Goal: Task Accomplishment & Management: Use online tool/utility

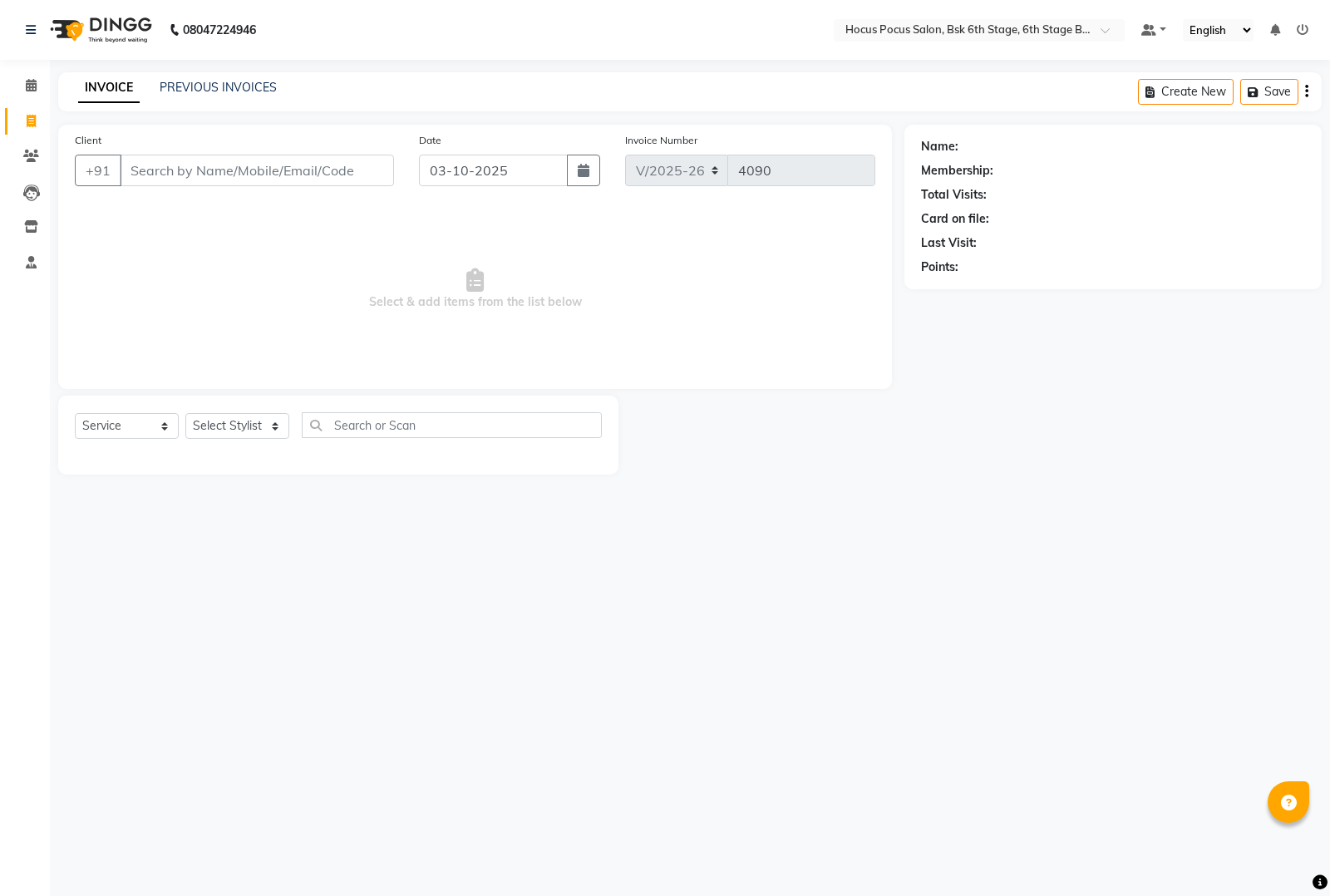
select select "5242"
select select "service"
click at [227, 83] on link "PREVIOUS INVOICES" at bounding box center [217, 88] width 117 height 15
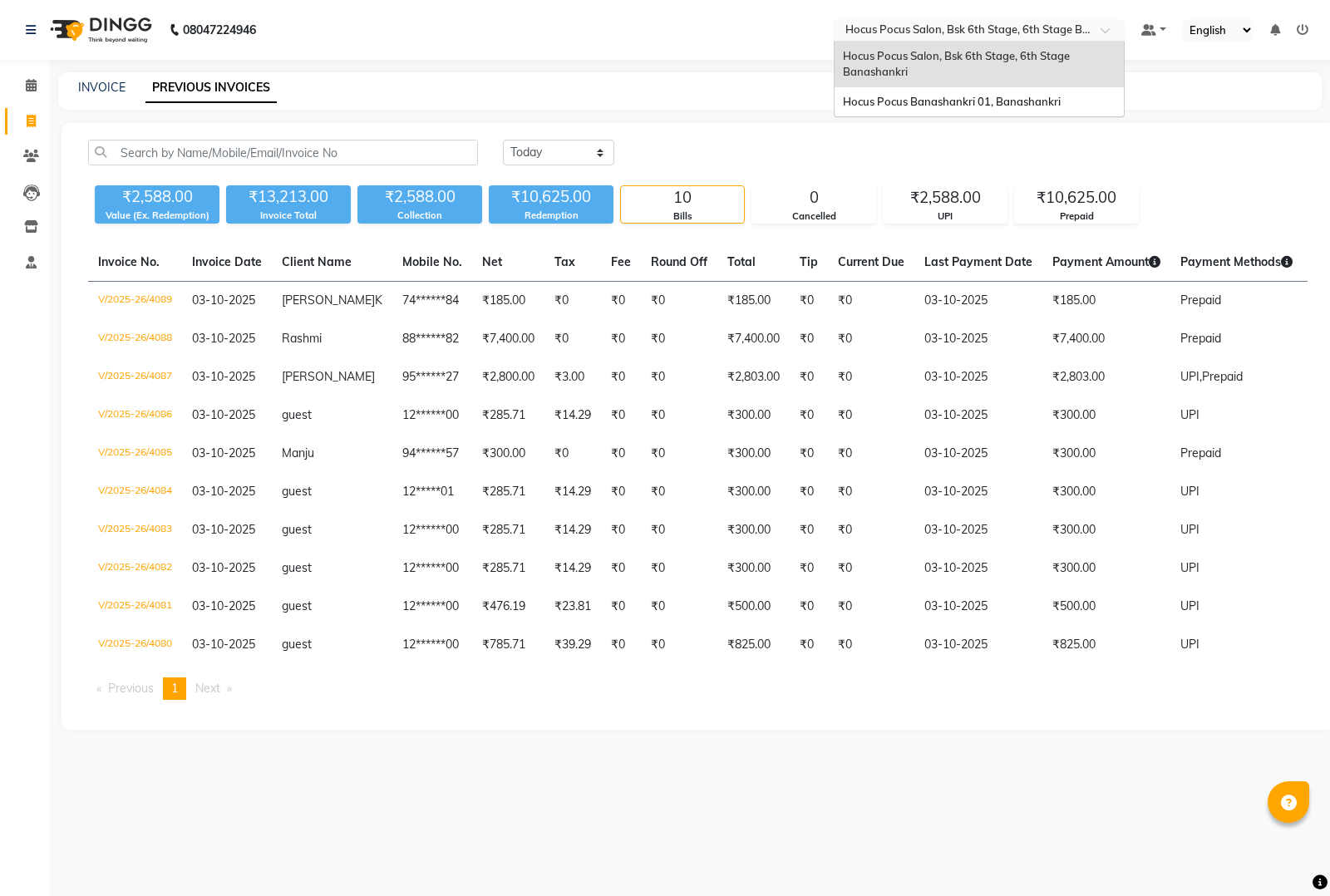
click at [954, 25] on input "text" at bounding box center [962, 31] width 241 height 16
click at [945, 54] on span "Hocus Pocus Salon, Bsk 6th Stage, 6th Stage Banashankri" at bounding box center [957, 63] width 230 height 30
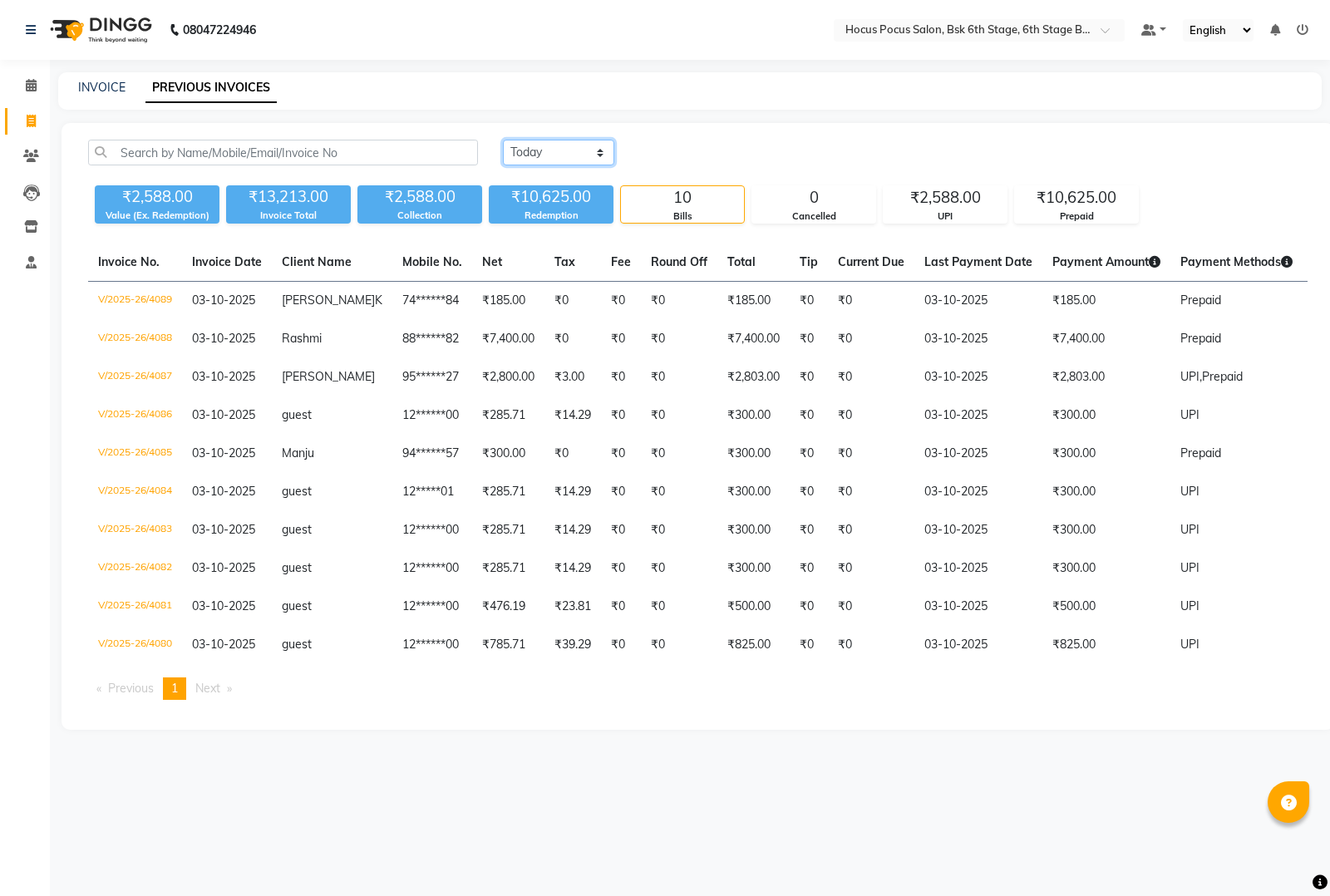
click at [600, 158] on select "[DATE] [DATE] Custom Range" at bounding box center [559, 152] width 112 height 26
select select "range"
click at [503, 139] on select "[DATE] [DATE] Custom Range" at bounding box center [559, 152] width 112 height 26
click at [728, 153] on input "03-10-2025" at bounding box center [694, 153] width 116 height 23
select select "10"
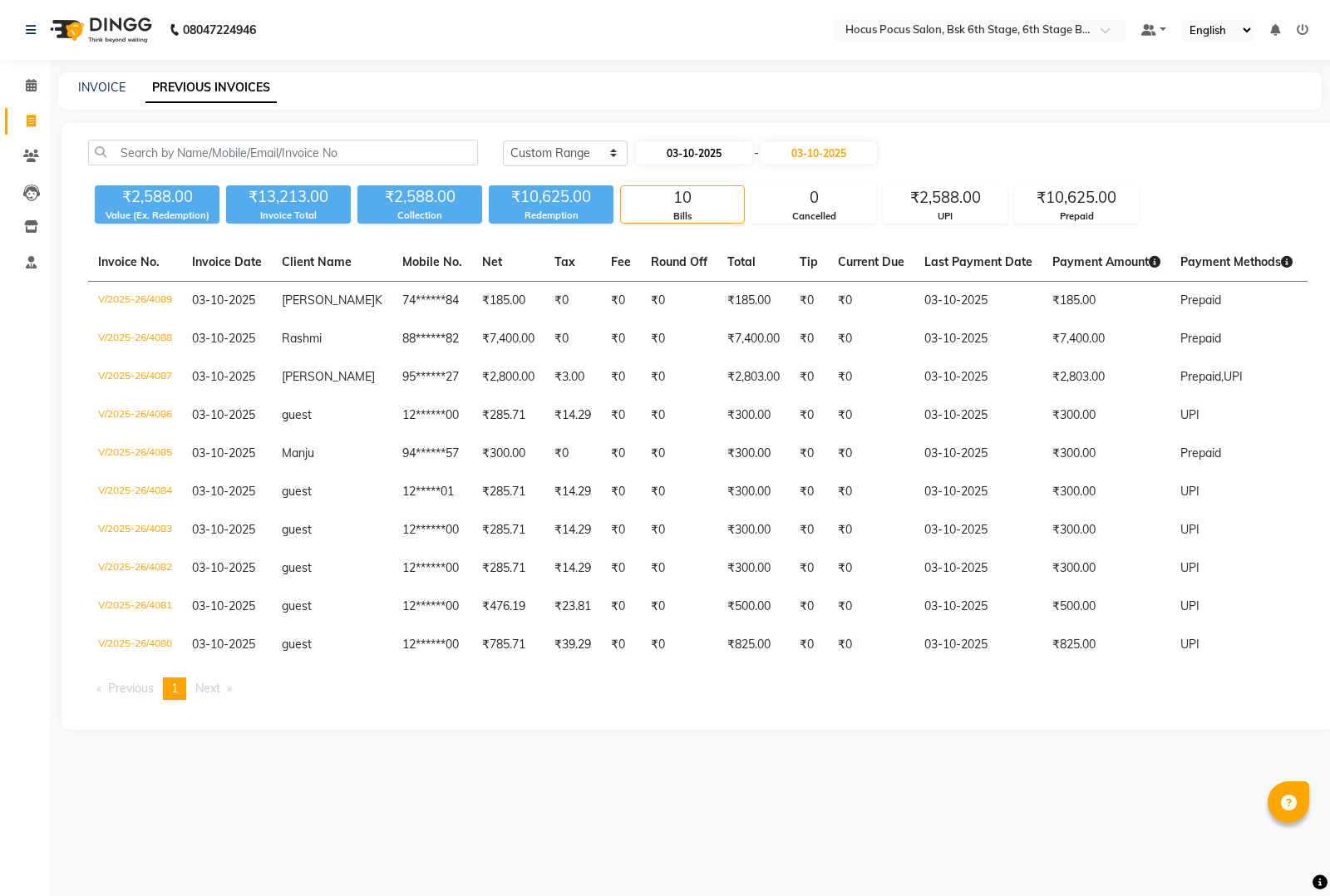
select select "2025"
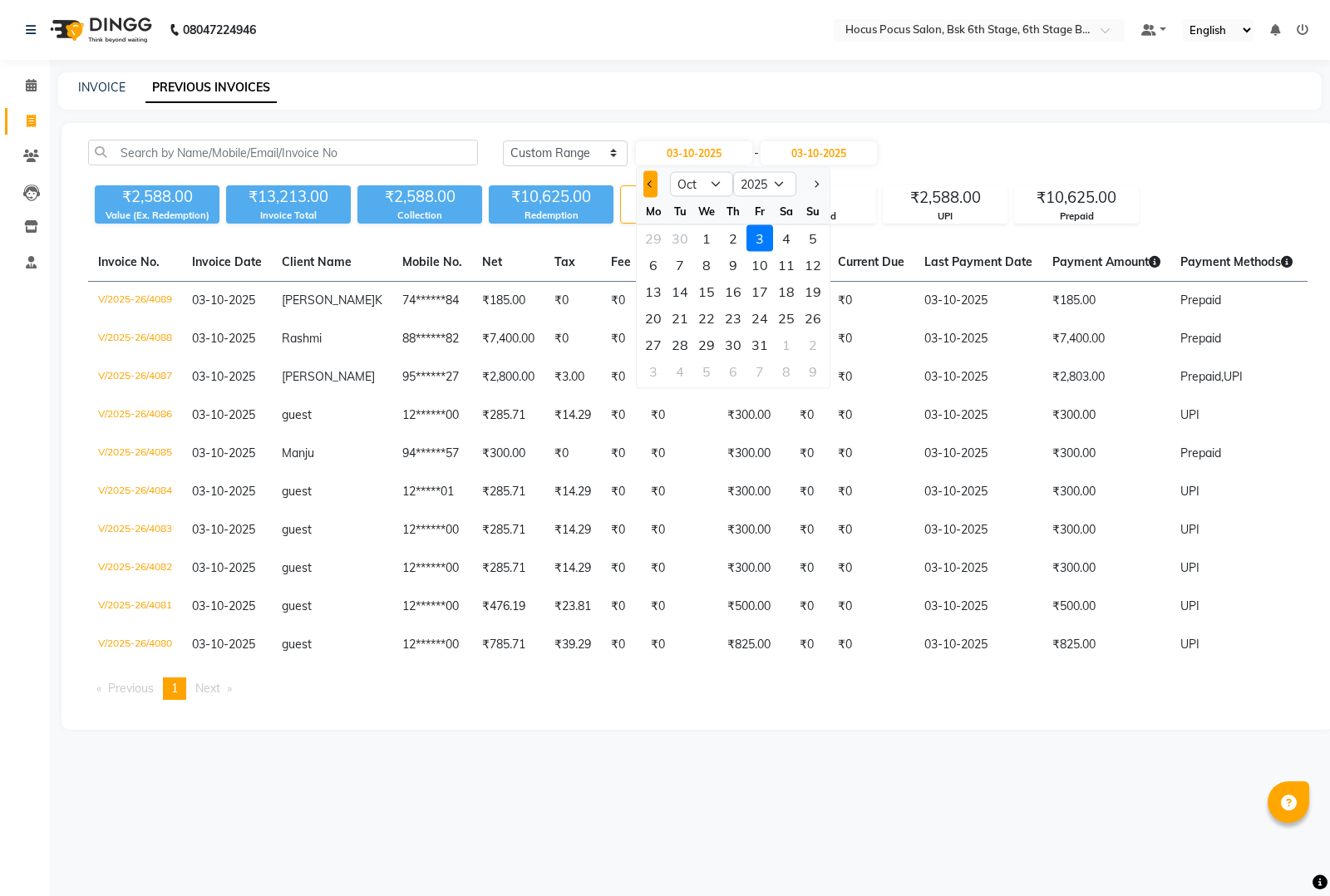
click at [649, 181] on span "Previous month" at bounding box center [650, 183] width 7 height 7
select select "9"
click at [654, 236] on div "1" at bounding box center [653, 238] width 27 height 27
type input "01-09-2025"
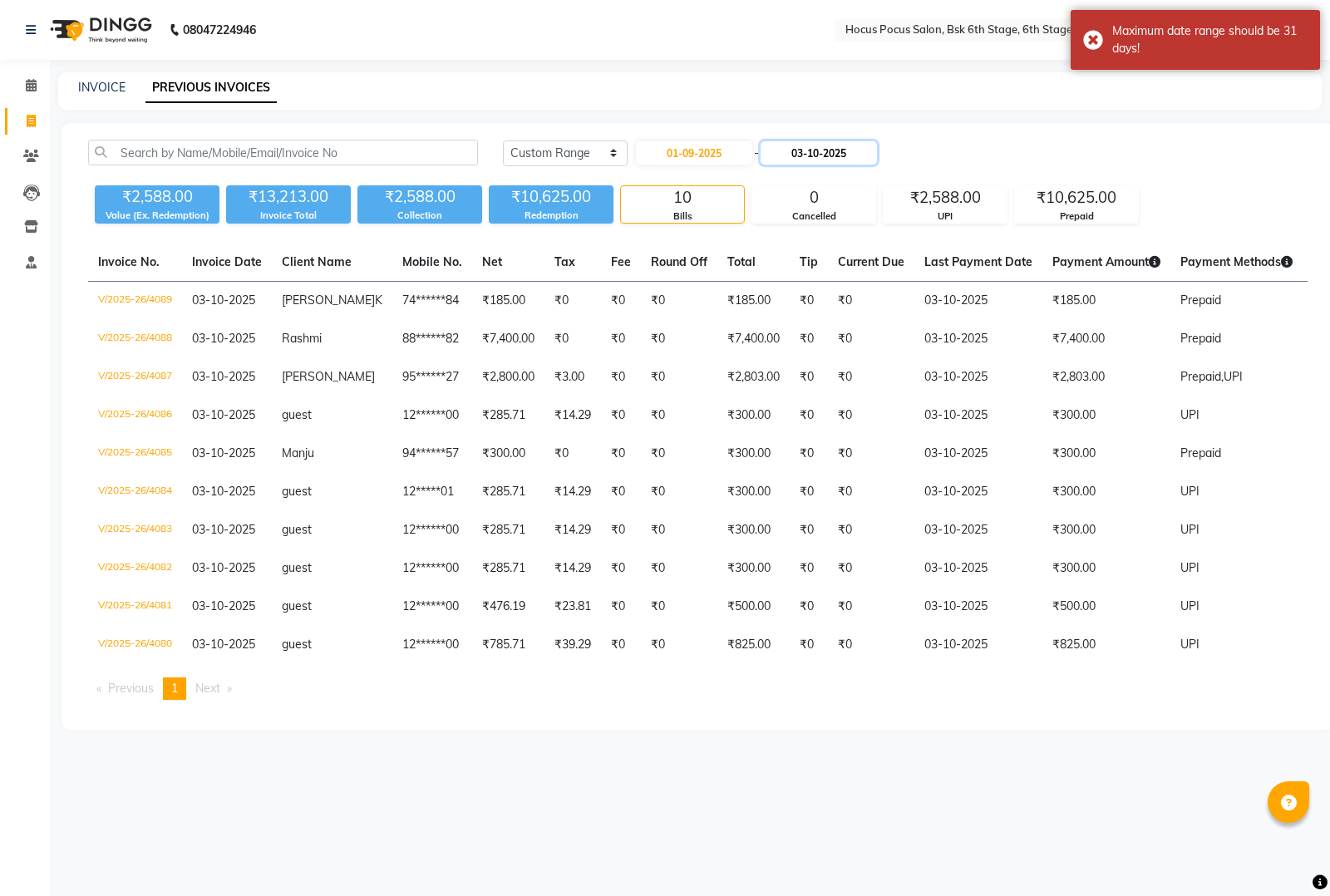
click at [840, 159] on input "03-10-2025" at bounding box center [819, 153] width 116 height 23
select select "10"
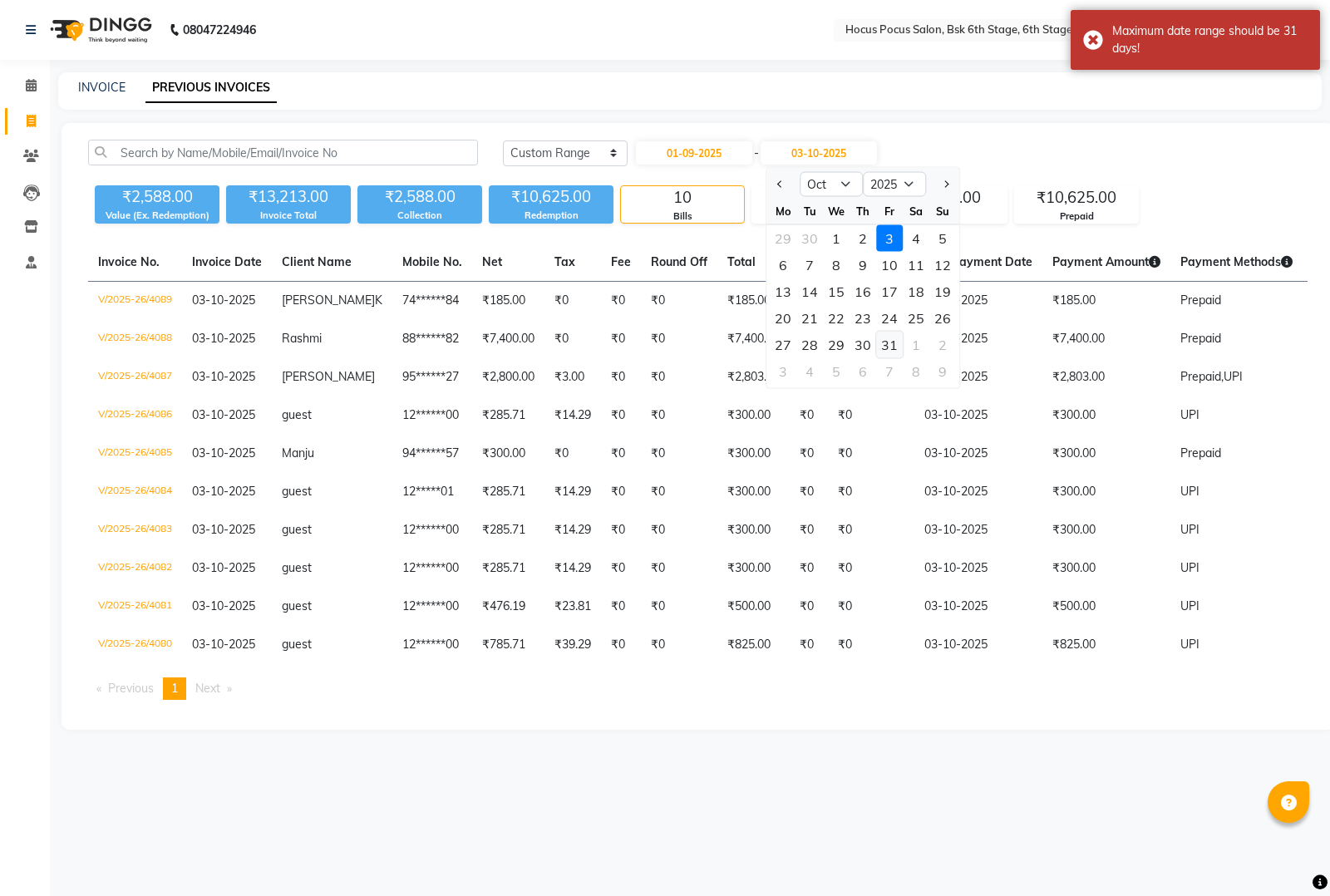
click at [890, 345] on div "31" at bounding box center [890, 345] width 27 height 27
type input "31-10-2025"
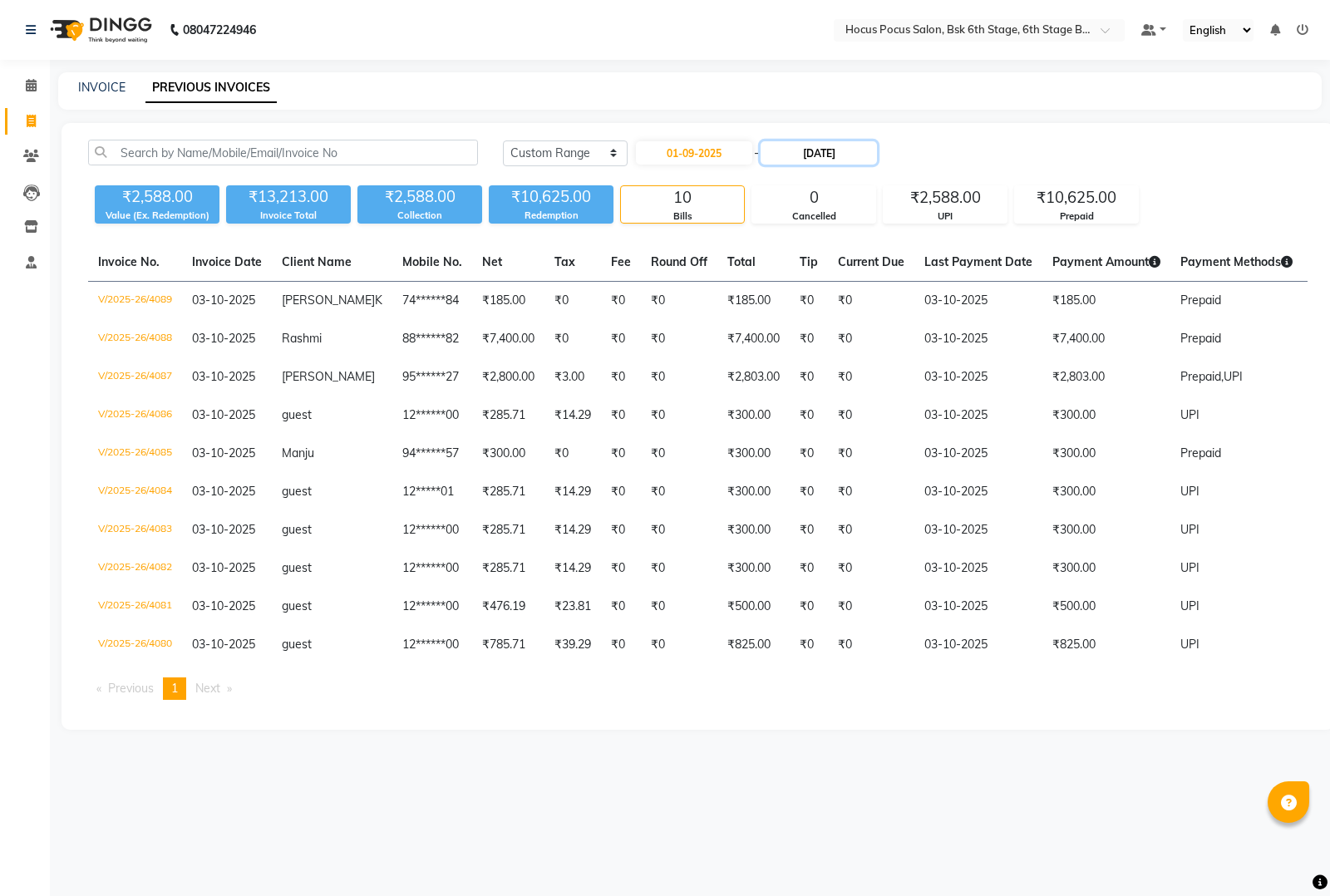
click at [840, 151] on input "31-10-2025" at bounding box center [819, 153] width 116 height 23
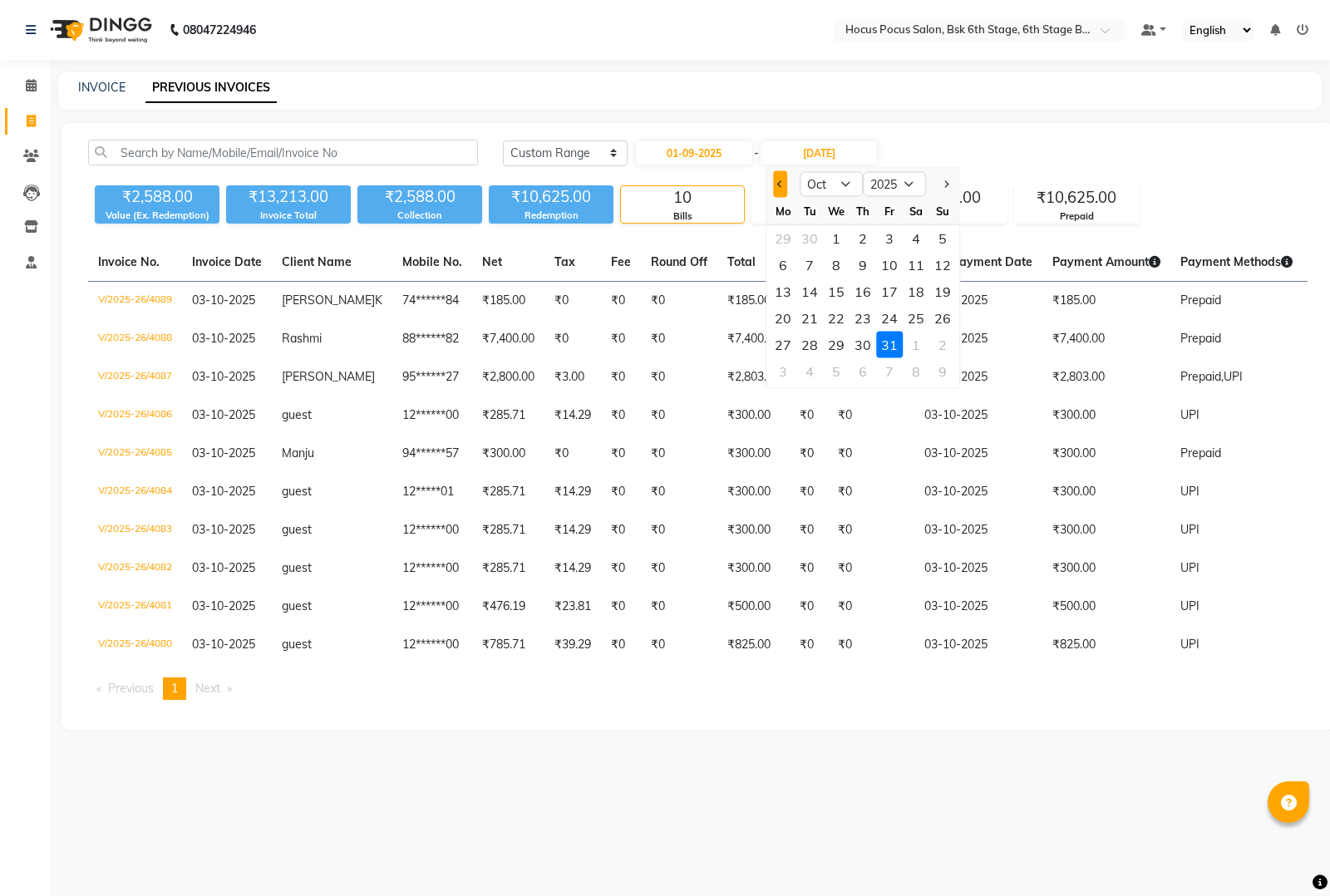
click at [780, 181] on span "Previous month" at bounding box center [780, 183] width 7 height 7
select select "9"
click at [810, 345] on div "30" at bounding box center [809, 345] width 27 height 27
type input "30-09-2025"
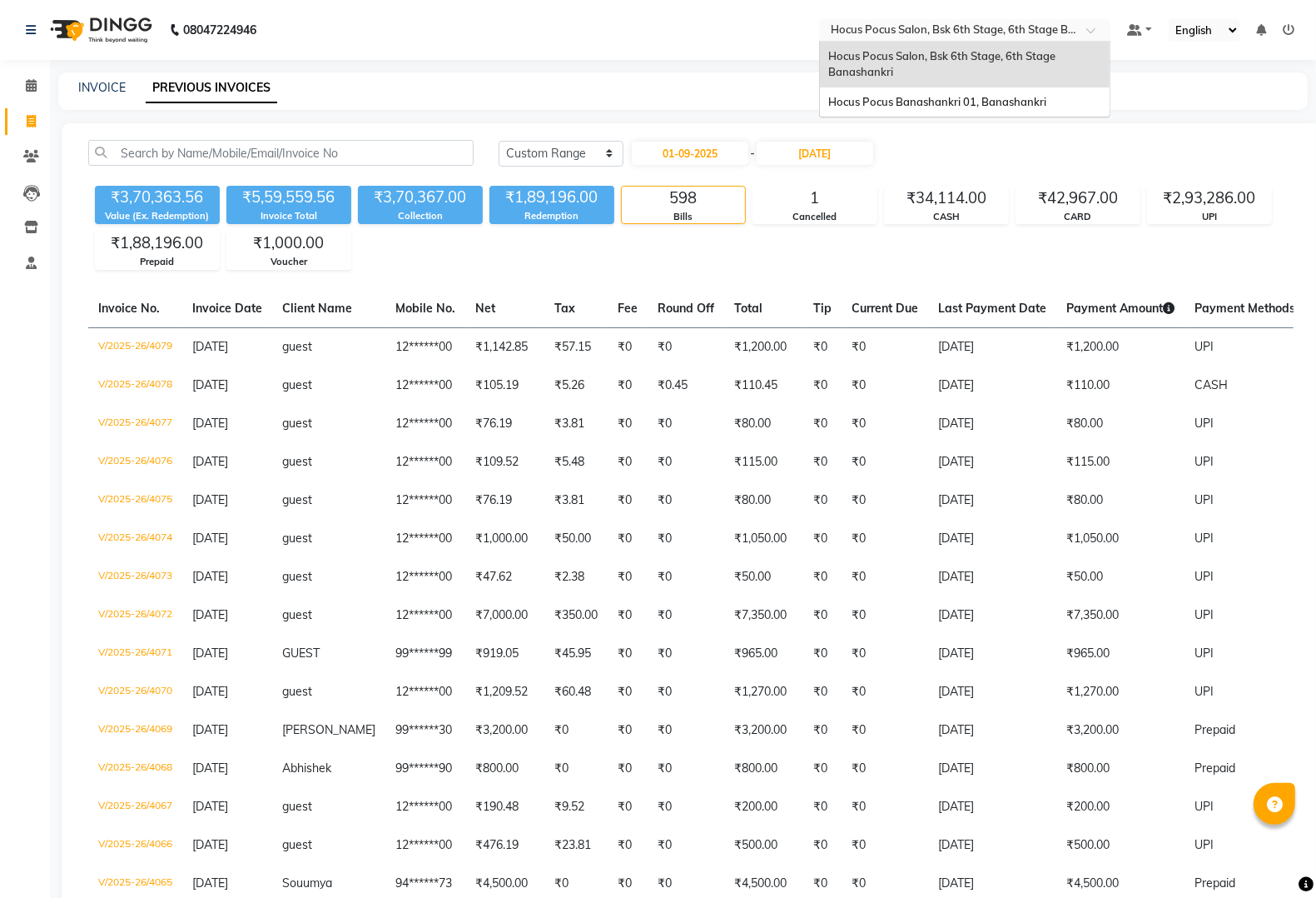
click at [1035, 33] on input "text" at bounding box center [948, 31] width 242 height 16
click at [976, 97] on span "Hocus Pocus Banashankri 01, Banashankri" at bounding box center [938, 101] width 218 height 13
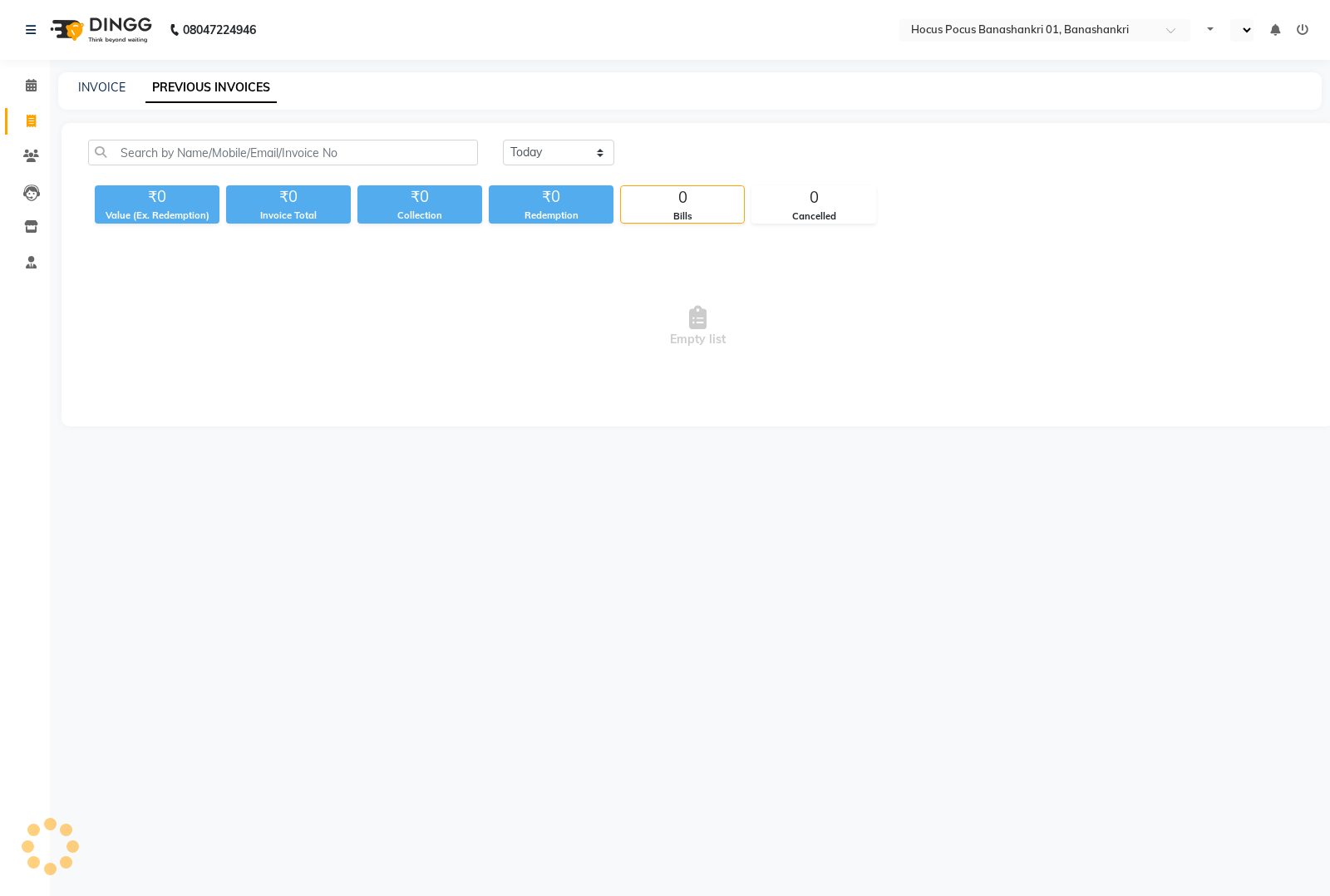
select select "en"
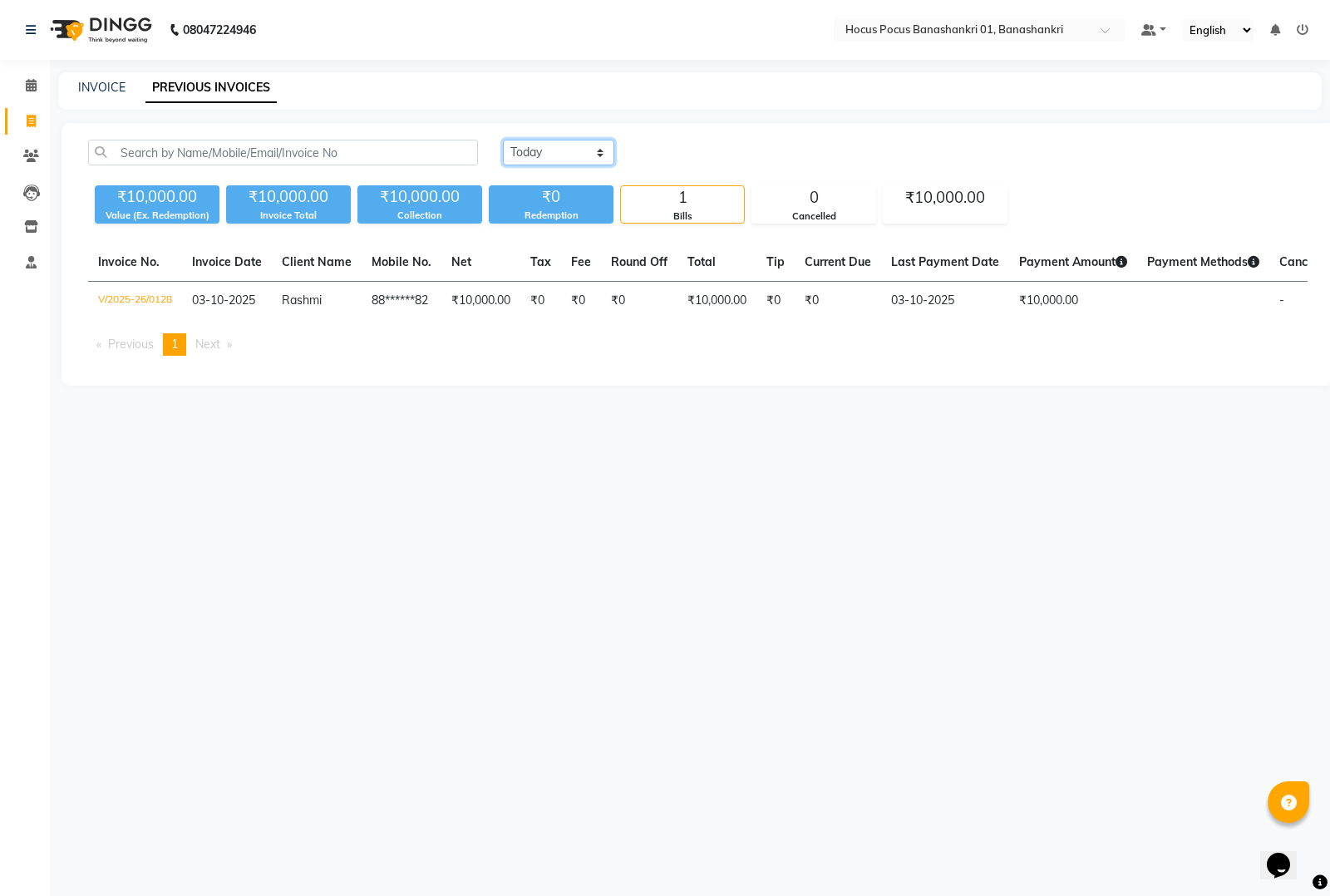
click at [601, 160] on select "Today Yesterday Custom Range" at bounding box center [559, 152] width 112 height 26
select select "range"
click at [503, 139] on select "Today Yesterday Custom Range" at bounding box center [559, 152] width 112 height 26
click at [699, 156] on input "03-10-2025" at bounding box center [694, 153] width 116 height 23
select select "10"
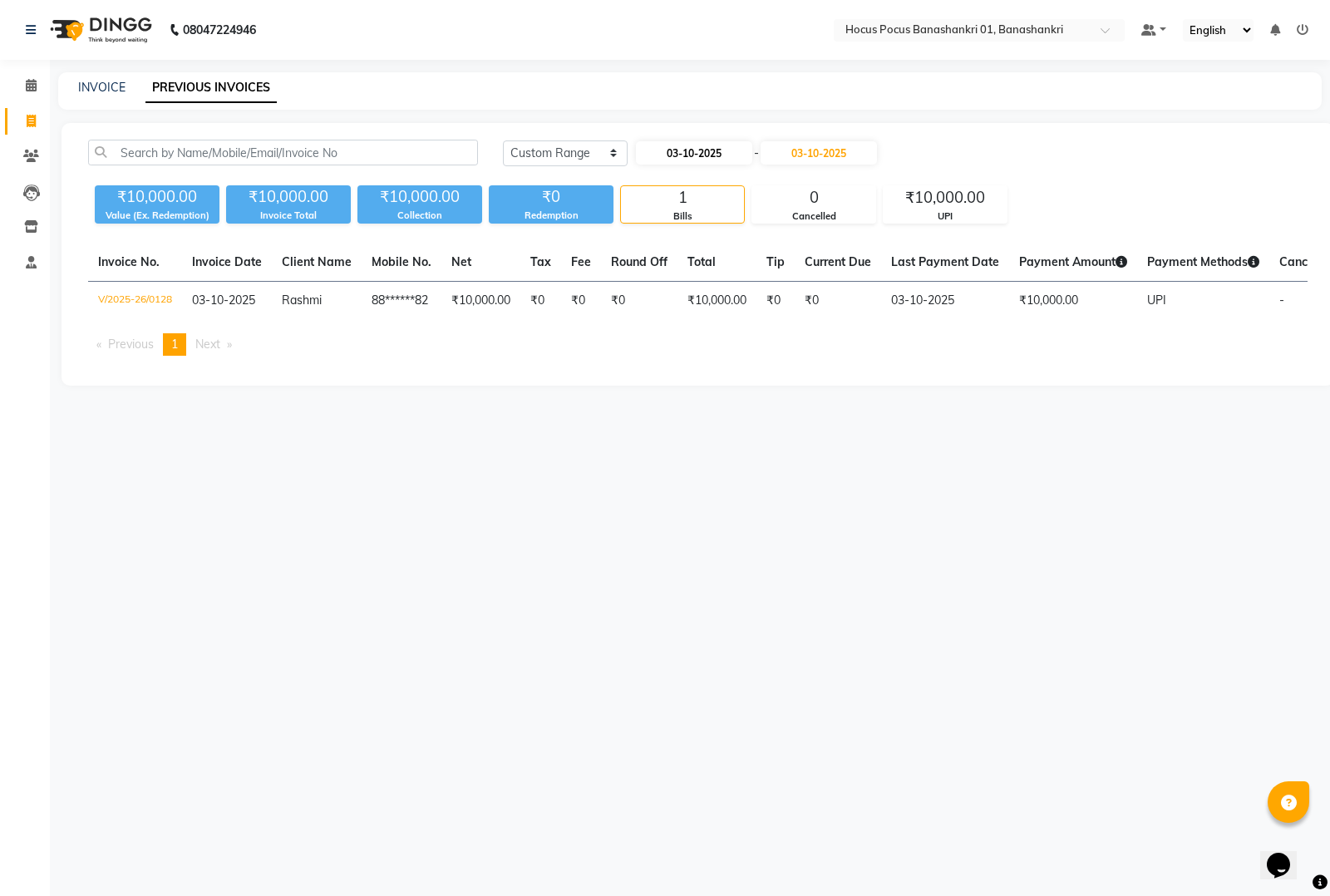
select select "2025"
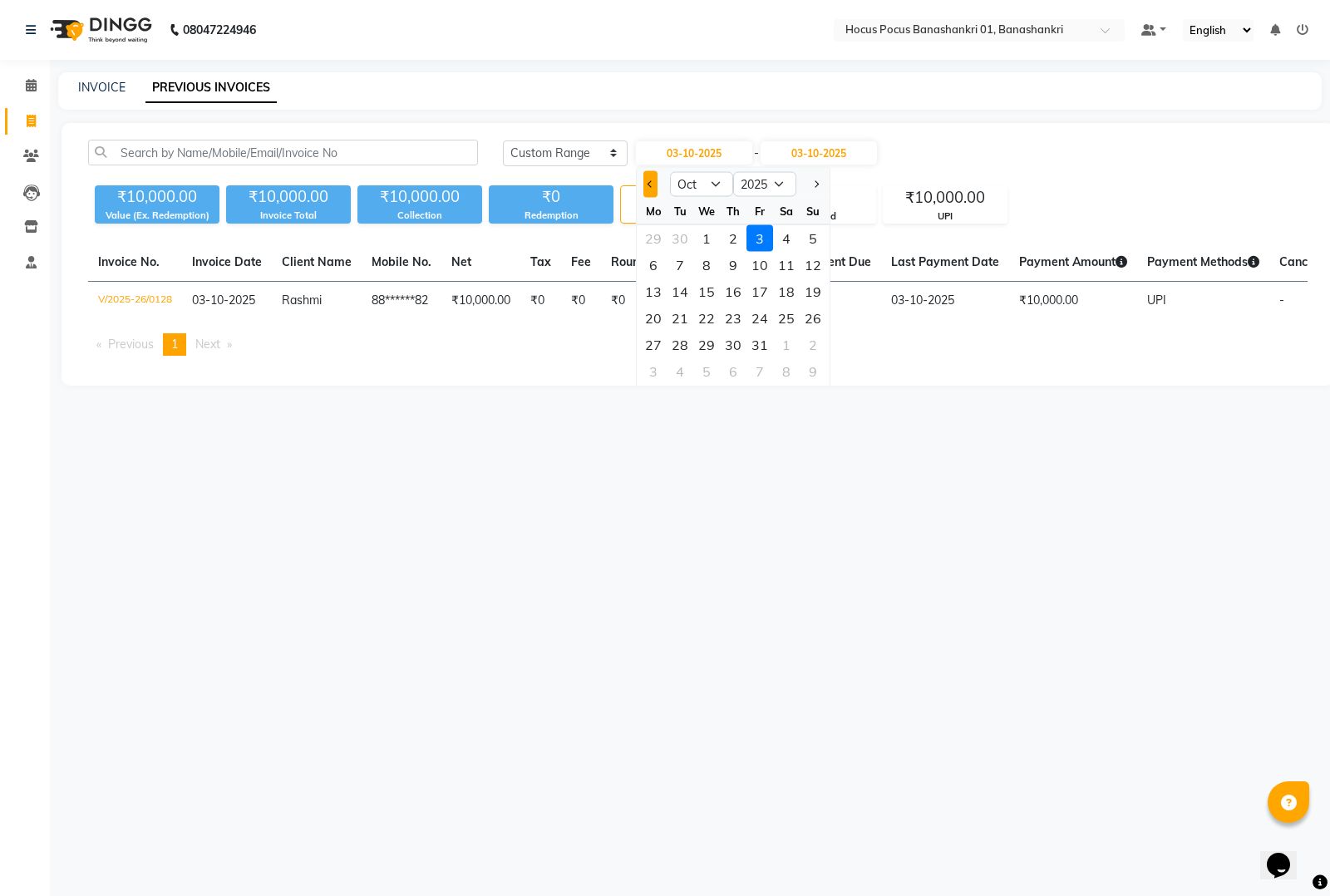
click at [654, 187] on button "Previous month" at bounding box center [650, 185] width 14 height 27
select select "9"
click at [654, 234] on div "1" at bounding box center [653, 238] width 27 height 27
type input "01-09-2025"
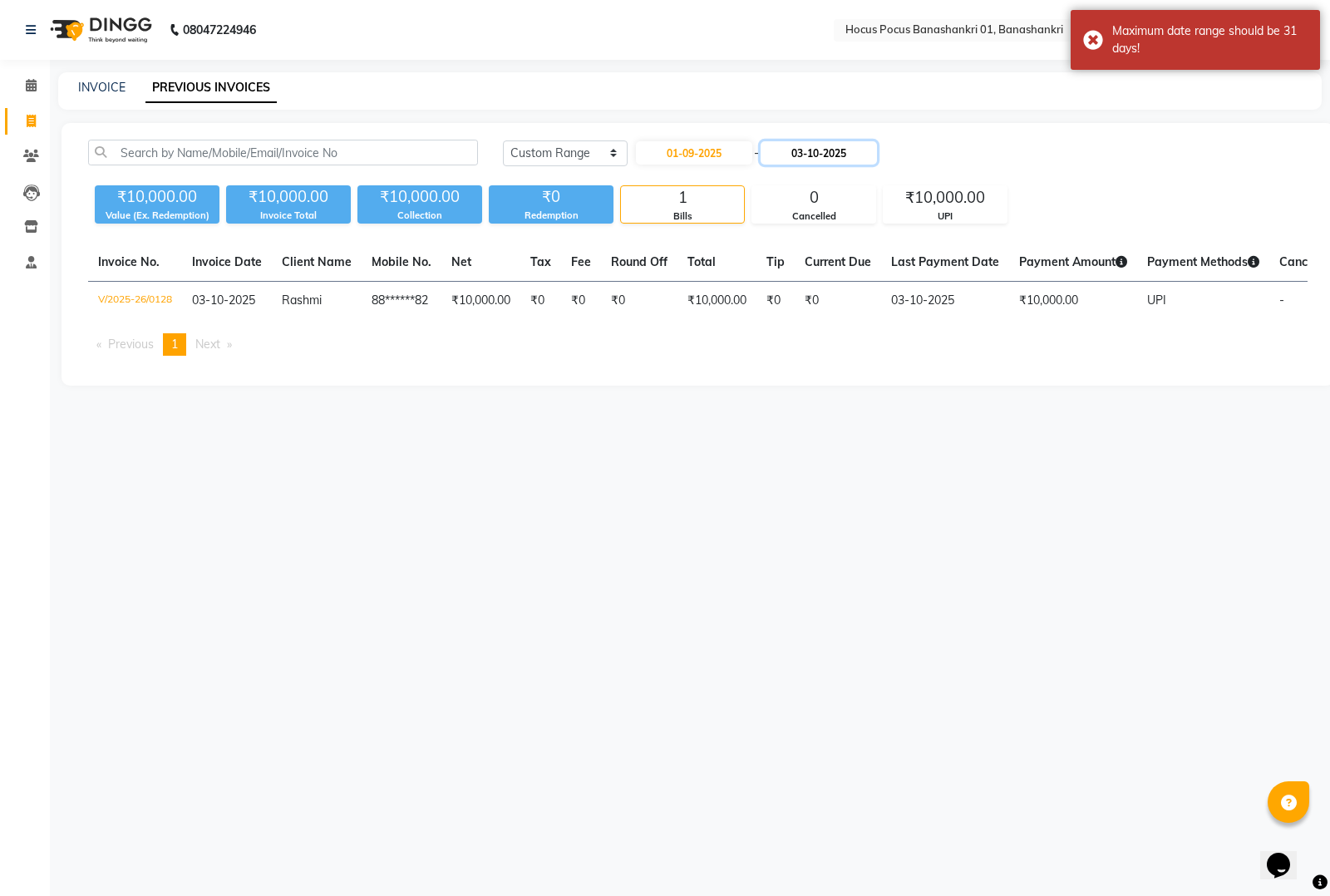
click at [820, 151] on input "03-10-2025" at bounding box center [819, 153] width 116 height 23
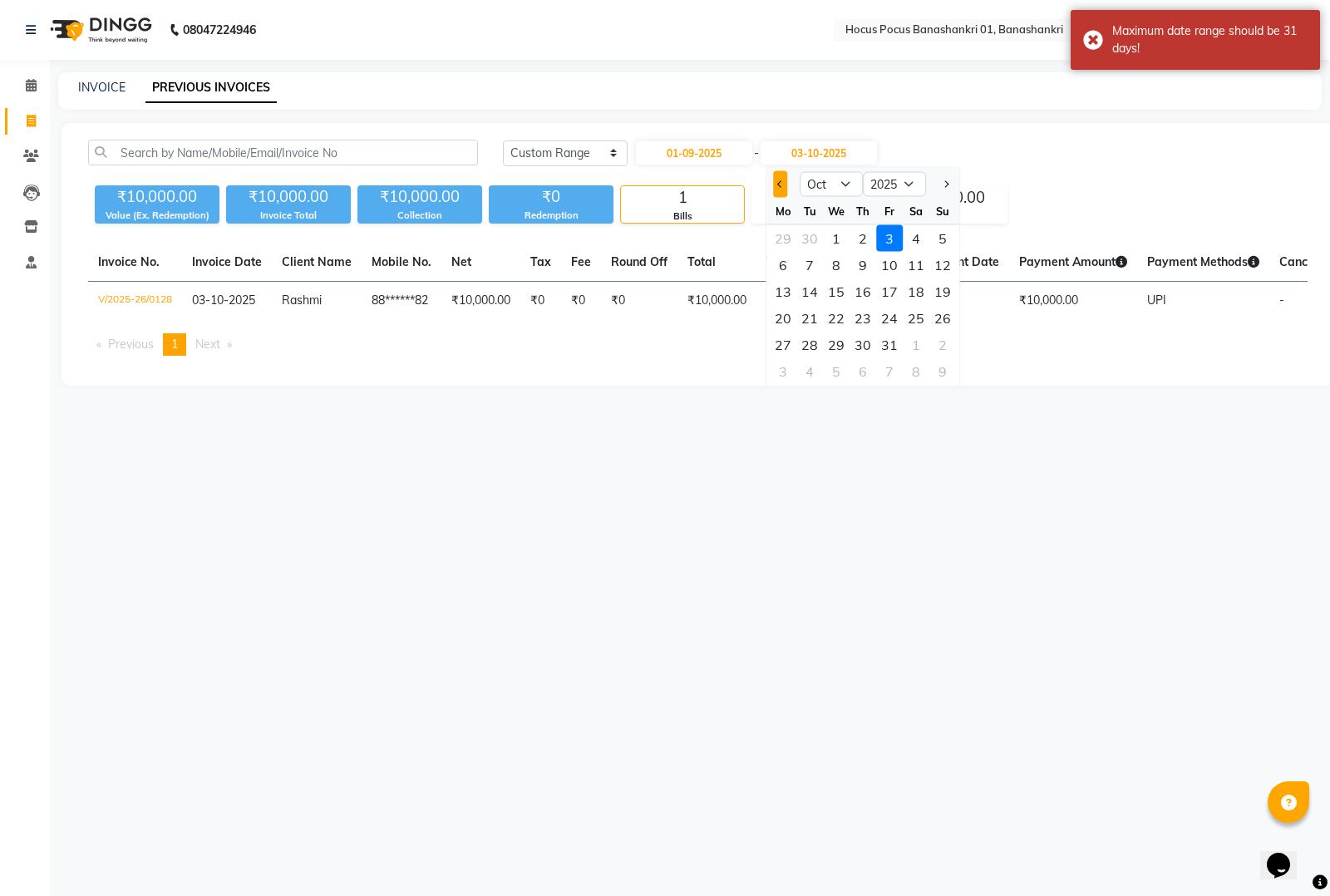
click at [780, 184] on span "Previous month" at bounding box center [780, 183] width 7 height 7
select select "9"
click at [810, 347] on div "30" at bounding box center [809, 345] width 27 height 27
type input "30-09-2025"
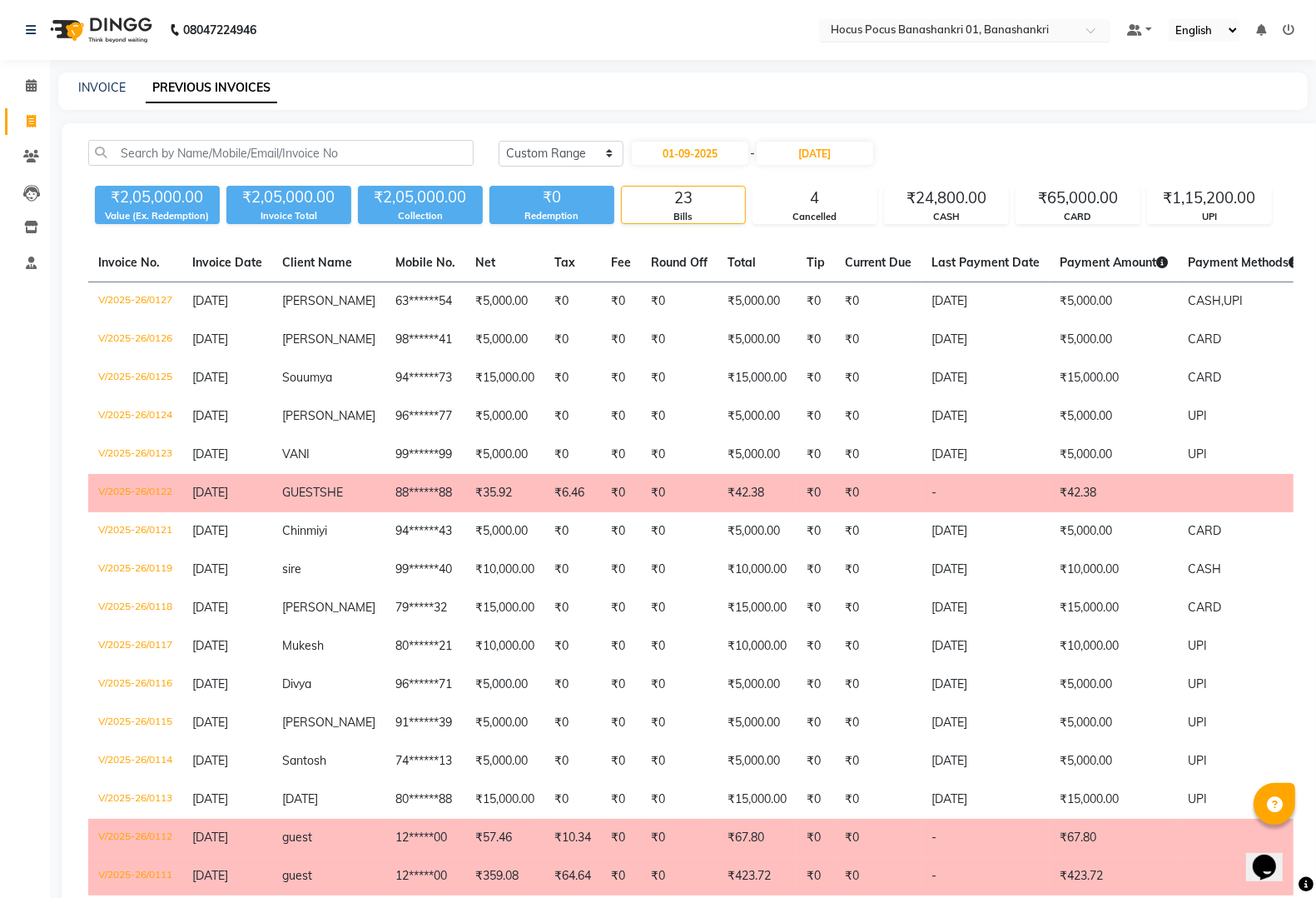
click at [922, 30] on input "text" at bounding box center [948, 31] width 242 height 16
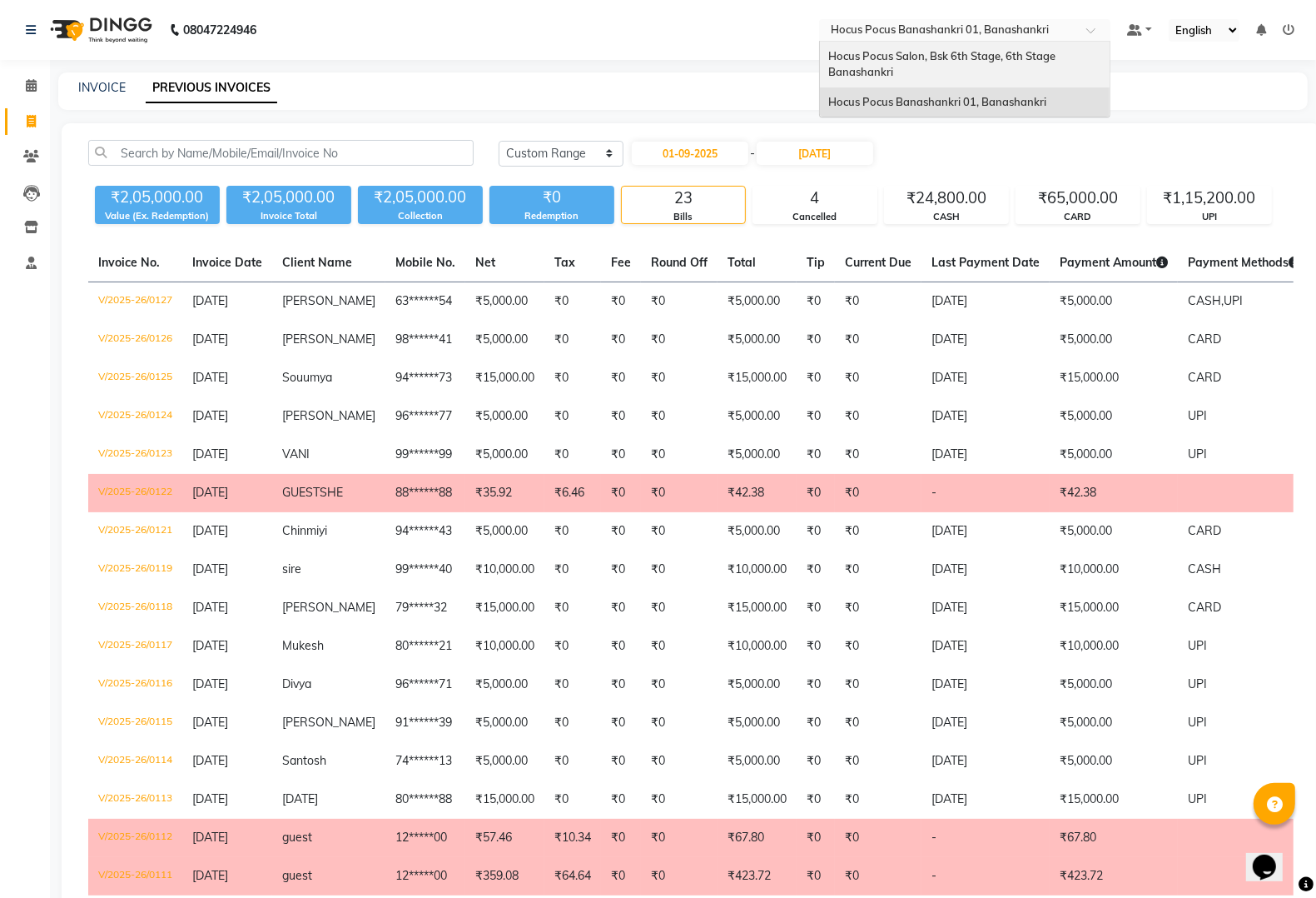
click at [918, 58] on span "Hocus Pocus Salon, Bsk 6th Stage, 6th Stage Banashankri" at bounding box center [944, 63] width 230 height 30
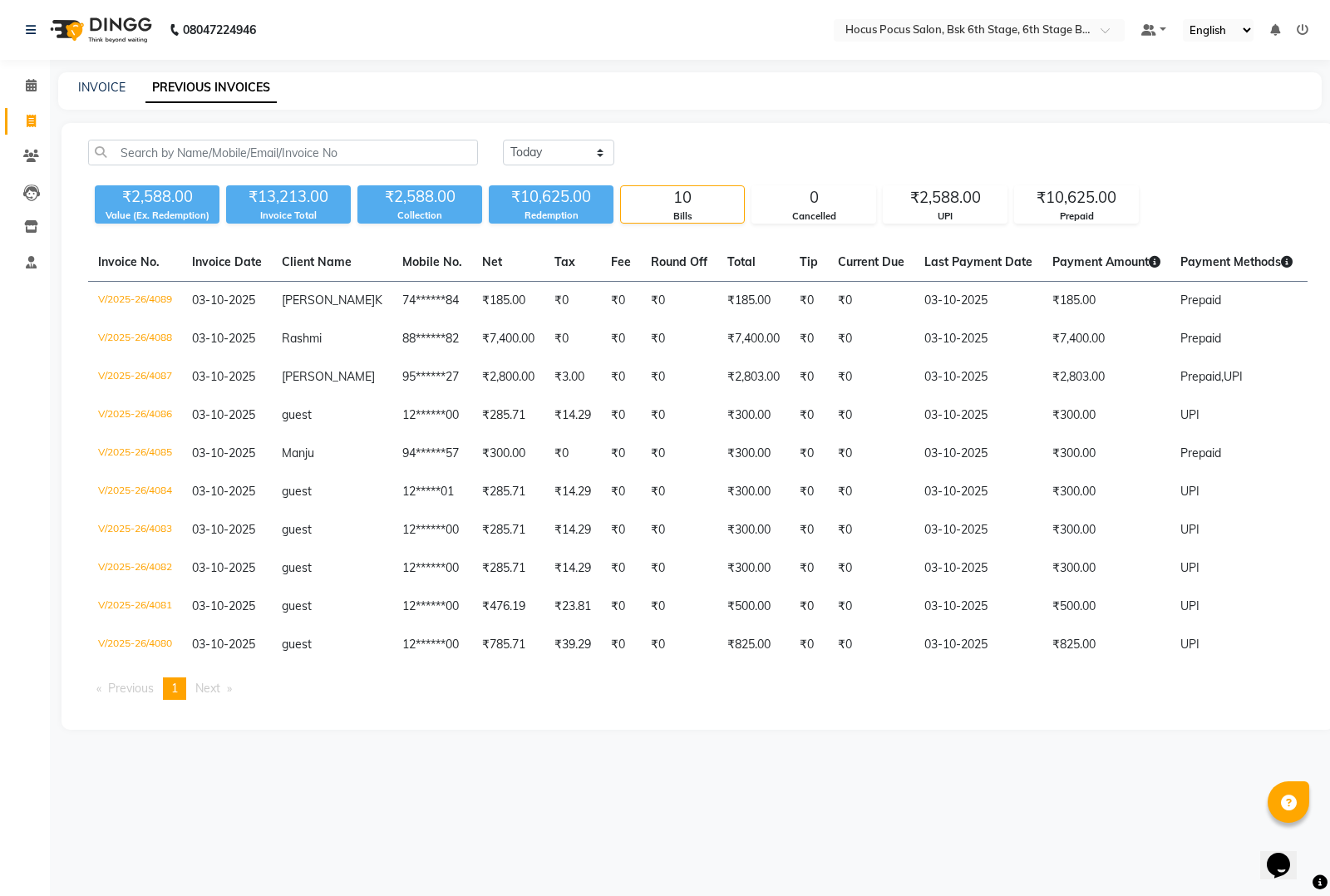
select select "5242"
select select "service"
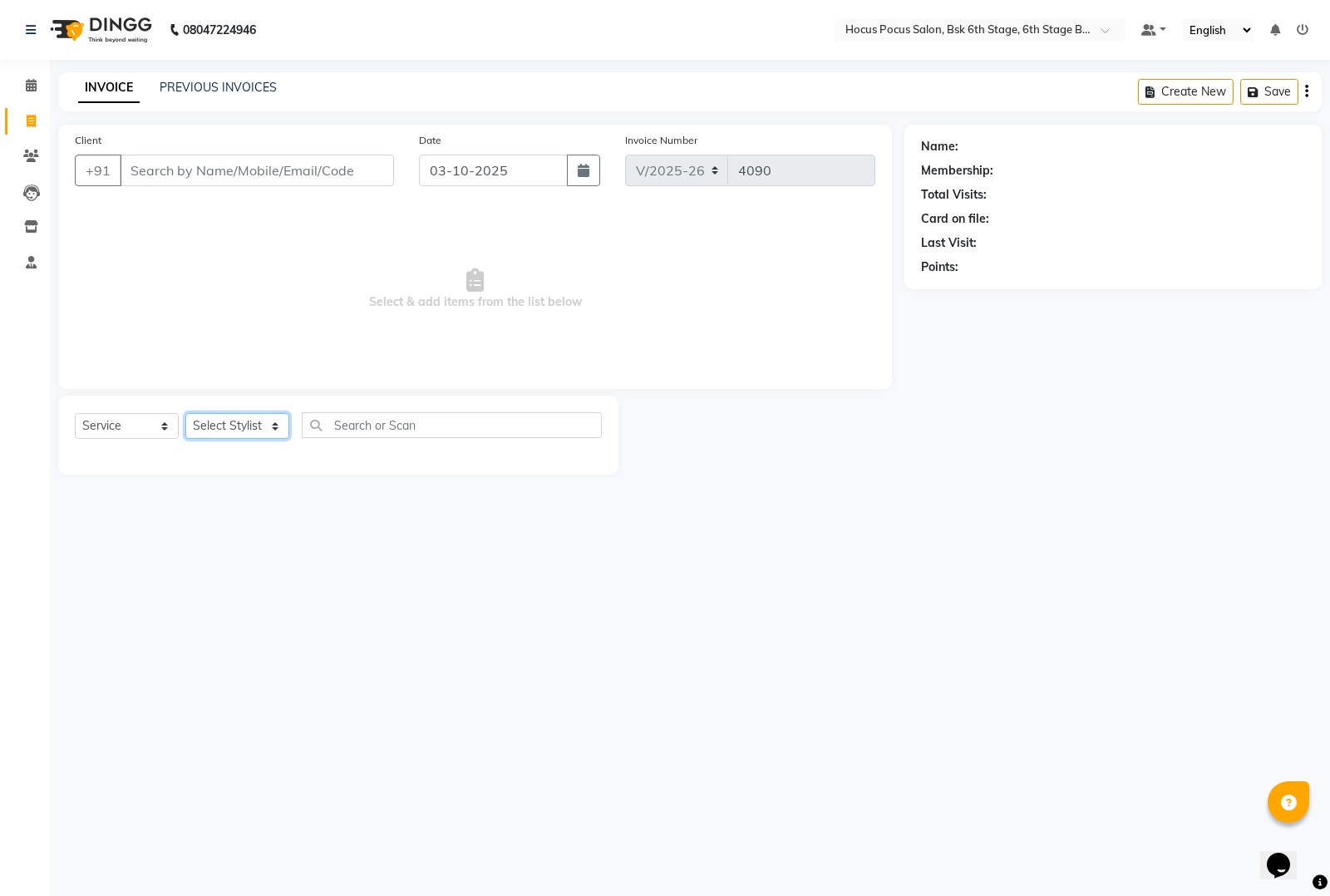
click at [246, 424] on select "Select Stylist [PERSON_NAME] hocus pocus [PERSON_NAME] [PERSON_NAME] [PERSON_NA…" at bounding box center [236, 425] width 104 height 26
click at [458, 513] on div "08047224946 Select Location × Hocus Pocus Salon, Bsk 6th Stage, 6th Stage Banas…" at bounding box center [665, 448] width 1330 height 896
